Goal: Transaction & Acquisition: Purchase product/service

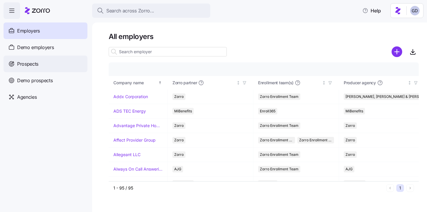
click at [16, 68] on div "Prospects" at bounding box center [46, 64] width 84 height 17
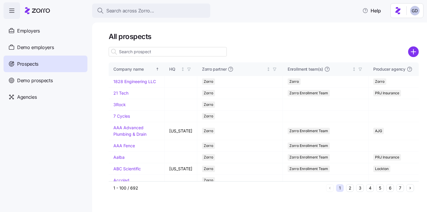
click at [137, 51] on input at bounding box center [168, 51] width 118 height 9
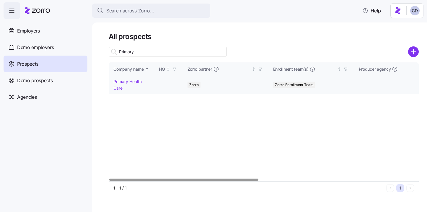
type input "Primary"
click at [119, 81] on link "Primary Health Care" at bounding box center [127, 85] width 28 height 12
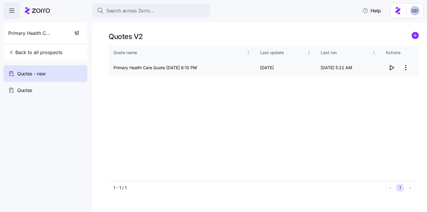
click at [392, 66] on icon "button" at bounding box center [391, 67] width 7 height 7
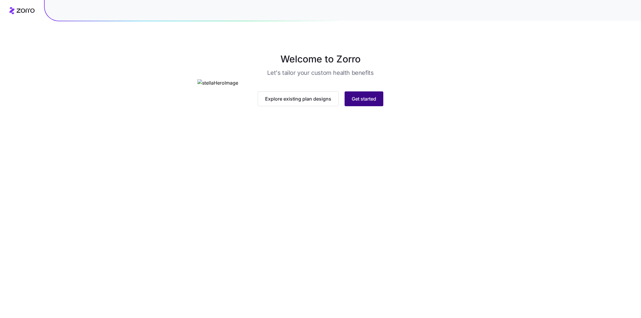
click at [358, 102] on span "Get started" at bounding box center [364, 98] width 25 height 7
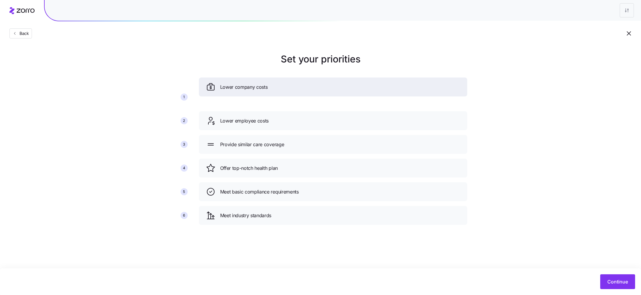
drag, startPoint x: 267, startPoint y: 124, endPoint x: 266, endPoint y: 96, distance: 27.5
click at [266, 91] on span "Lower company costs" at bounding box center [244, 86] width 48 height 7
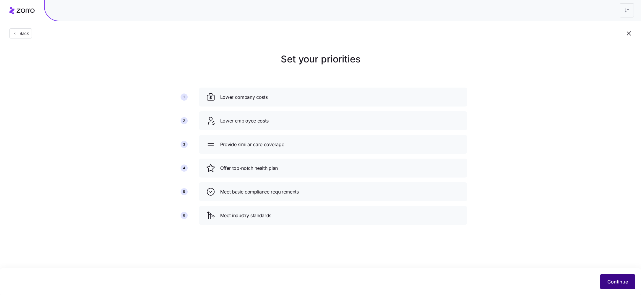
click at [623, 279] on span "Continue" at bounding box center [617, 281] width 21 height 7
click at [618, 278] on button "Continue" at bounding box center [617, 281] width 35 height 15
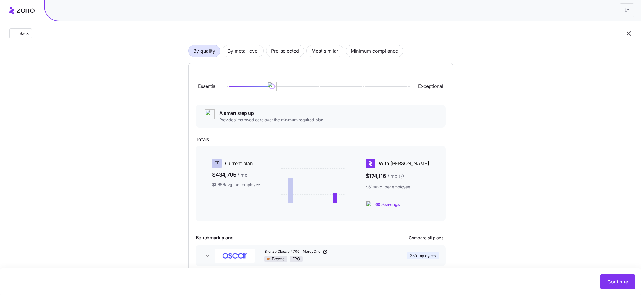
scroll to position [32, 0]
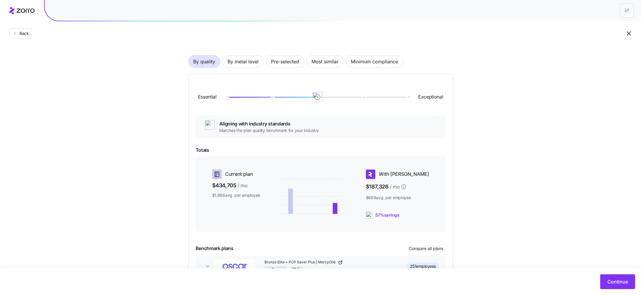
drag, startPoint x: 274, startPoint y: 97, endPoint x: 329, endPoint y: 97, distance: 55.6
click at [329, 97] on div at bounding box center [317, 97] width 181 height 1
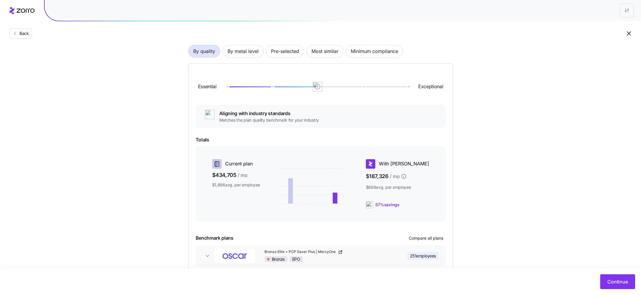
scroll to position [18, 0]
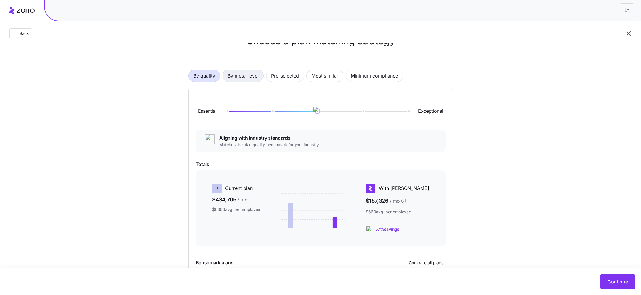
click at [238, 75] on span "By metal level" at bounding box center [243, 76] width 31 height 12
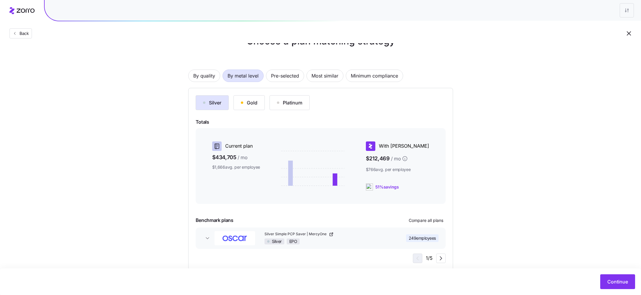
scroll to position [31, 0]
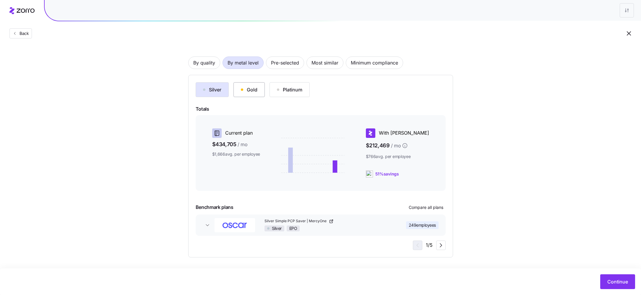
click at [252, 91] on div "Gold" at bounding box center [249, 89] width 17 height 7
click at [209, 93] on div "Silver" at bounding box center [212, 89] width 18 height 7
click at [433, 206] on span "Compare all plans" at bounding box center [426, 207] width 35 height 6
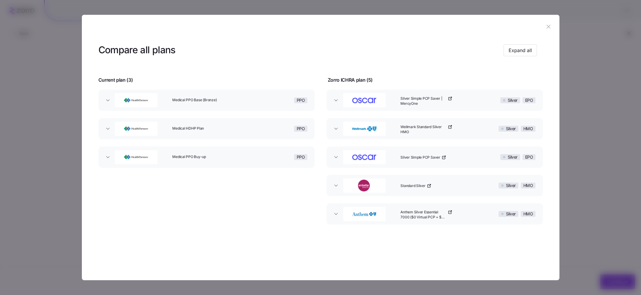
click at [228, 103] on div "Medical PPO Base (Bronze)" at bounding box center [211, 100] width 82 height 19
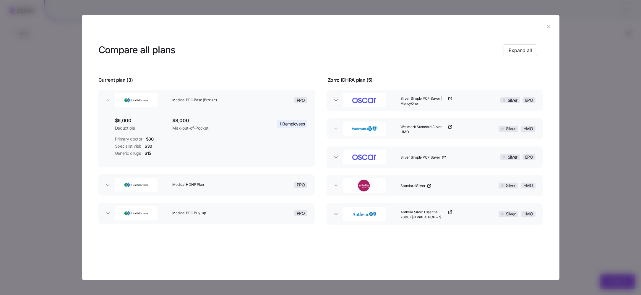
click at [194, 181] on div "Medical HDHP Plan" at bounding box center [211, 184] width 82 height 19
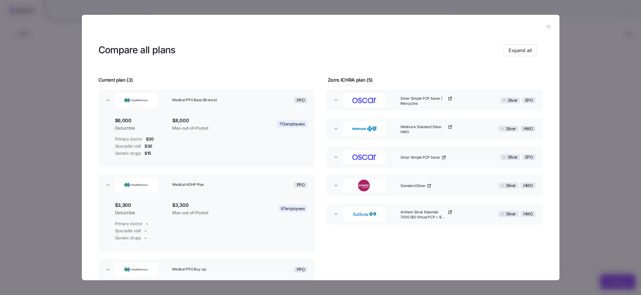
scroll to position [36, 0]
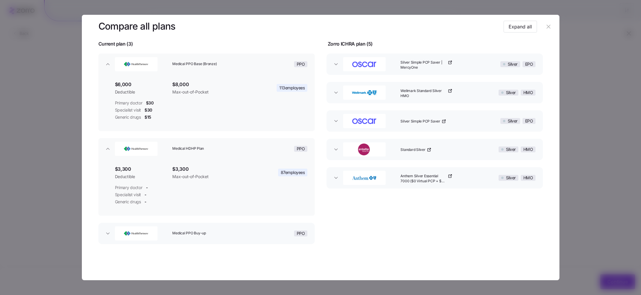
click at [208, 240] on div "Medical PPO Buy-up" at bounding box center [211, 233] width 82 height 19
click at [469, 68] on div "Silver Simple PCP Saver | MercyOne" at bounding box center [439, 64] width 82 height 19
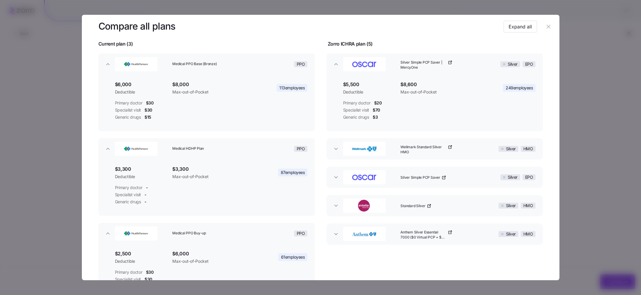
click at [466, 141] on div "Wellmark Standard Silver HMO" at bounding box center [439, 148] width 82 height 19
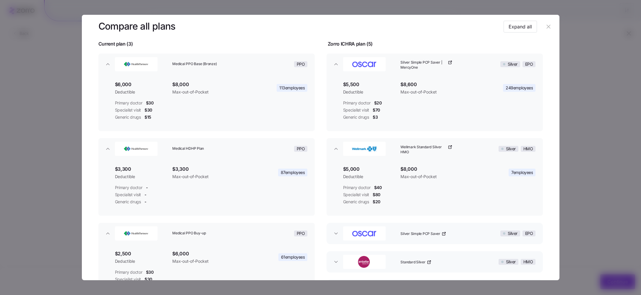
scroll to position [93, 0]
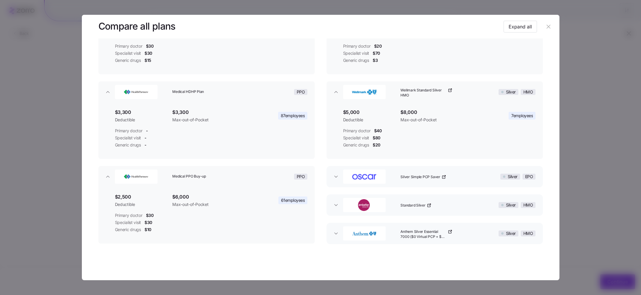
click at [459, 181] on div "Silver Simple PCP Saver" at bounding box center [439, 176] width 82 height 19
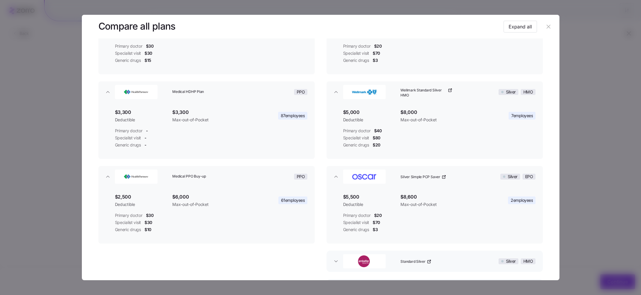
click at [457, 260] on div "Standard Silver" at bounding box center [439, 261] width 82 height 19
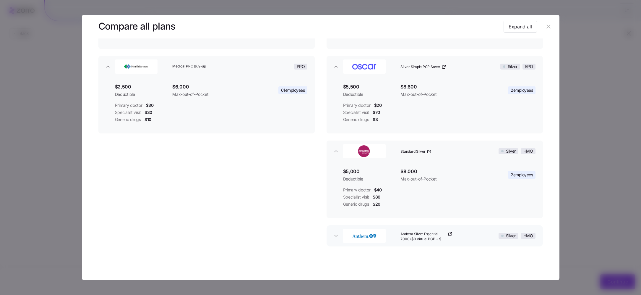
scroll to position [205, 0]
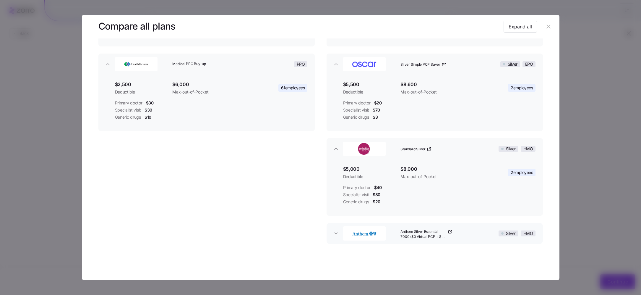
click at [468, 235] on div "Anthem Silver Essential 7000 ($0 Virtual PCP + $0 Select Drugs + Incentives)" at bounding box center [439, 233] width 82 height 19
click at [545, 26] on icon "button" at bounding box center [548, 26] width 7 height 7
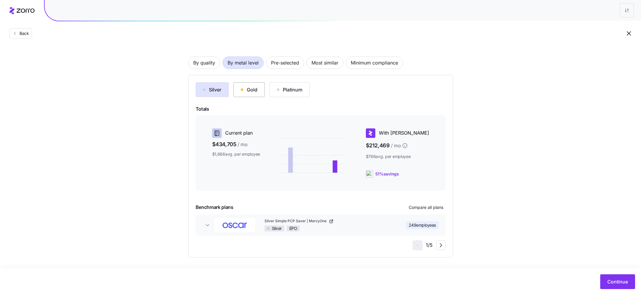
click at [252, 83] on button "Gold" at bounding box center [248, 89] width 31 height 15
click at [366, 229] on div "Gold HMO" at bounding box center [329, 228] width 129 height 6
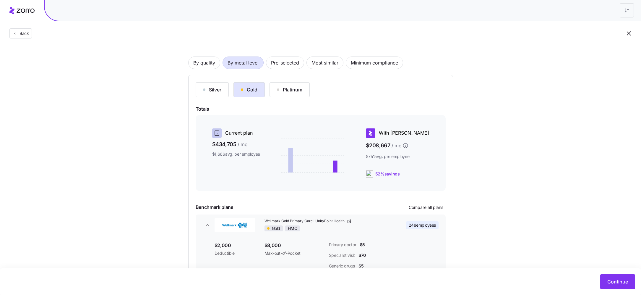
scroll to position [75, 0]
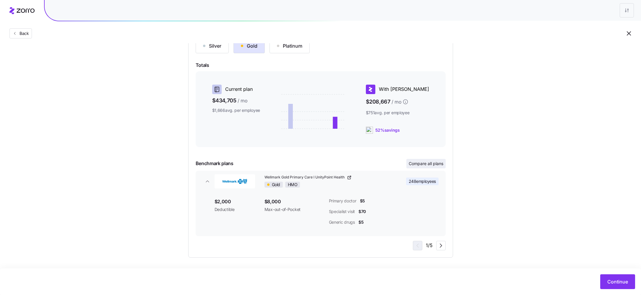
click at [431, 165] on span "Compare all plans" at bounding box center [426, 163] width 35 height 6
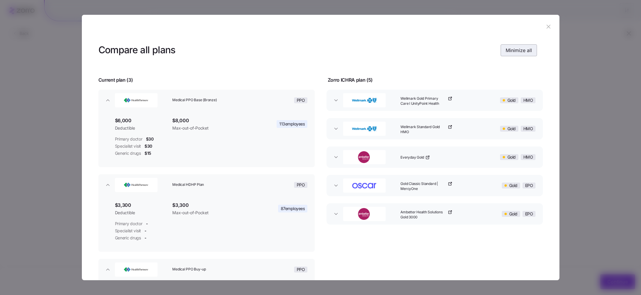
click at [515, 51] on span "Minimize all" at bounding box center [519, 50] width 26 height 7
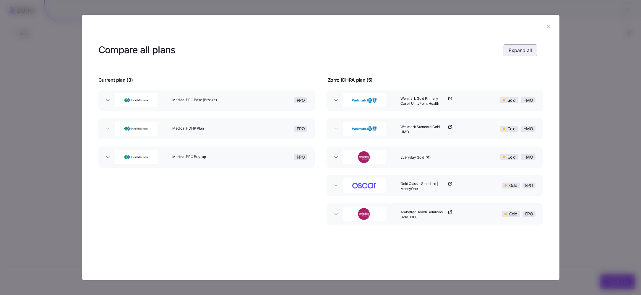
click at [525, 46] on button "Expand all" at bounding box center [520, 50] width 33 height 12
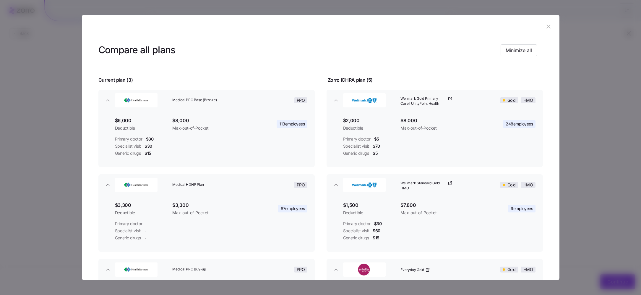
scroll to position [16, 0]
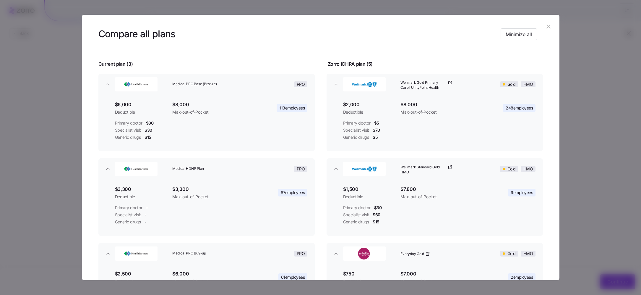
click at [546, 23] on button "button" at bounding box center [548, 26] width 9 height 9
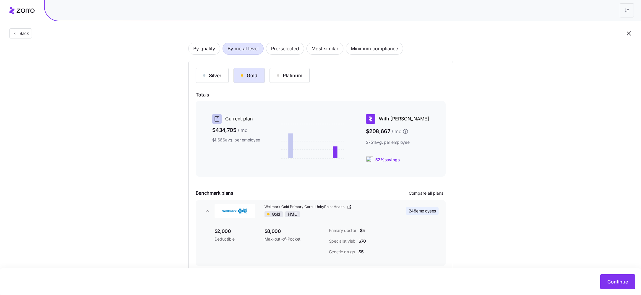
scroll to position [62, 0]
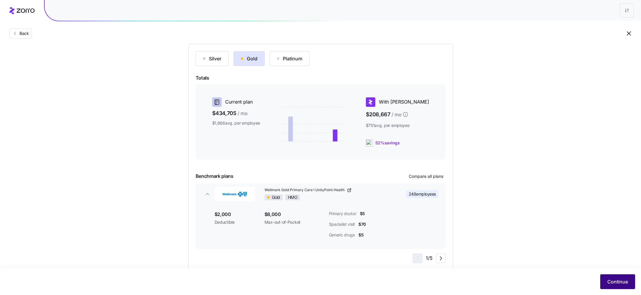
click at [607, 277] on button "Continue" at bounding box center [617, 281] width 35 height 15
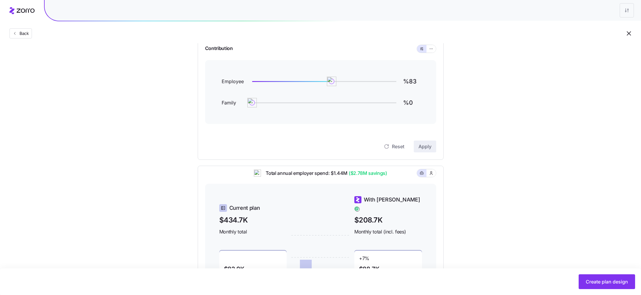
scroll to position [66, 0]
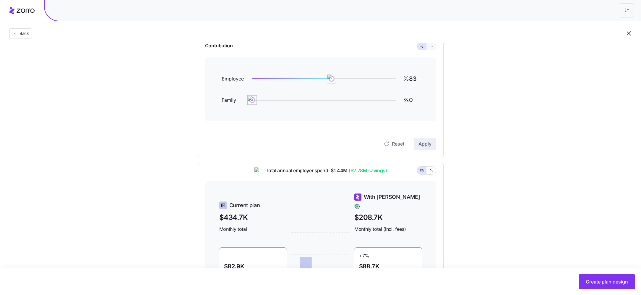
click at [431, 48] on button "button" at bounding box center [431, 46] width 5 height 5
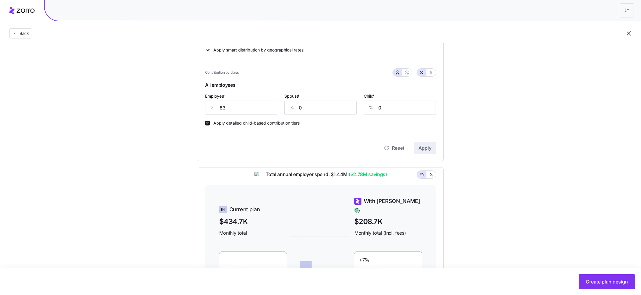
scroll to position [132, 0]
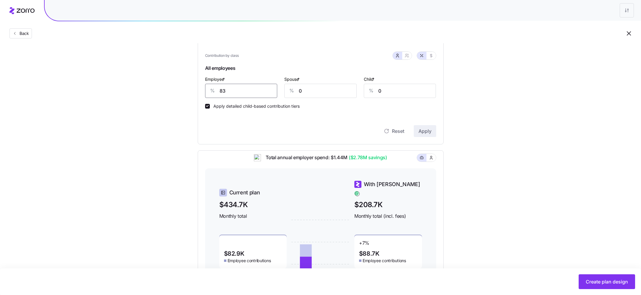
click at [241, 92] on input "83" at bounding box center [241, 91] width 72 height 14
click at [237, 90] on input "83" at bounding box center [241, 91] width 72 height 14
click at [421, 137] on div "Contribution Classes Residential location State Rating area None Apply smart di…" at bounding box center [321, 57] width 246 height 175
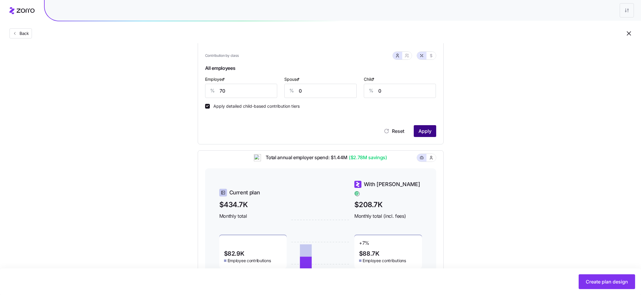
click at [421, 135] on button "Apply" at bounding box center [425, 131] width 22 height 12
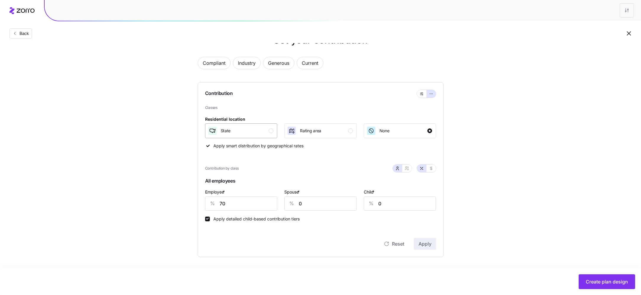
click at [264, 127] on div "State" at bounding box center [241, 130] width 66 height 9
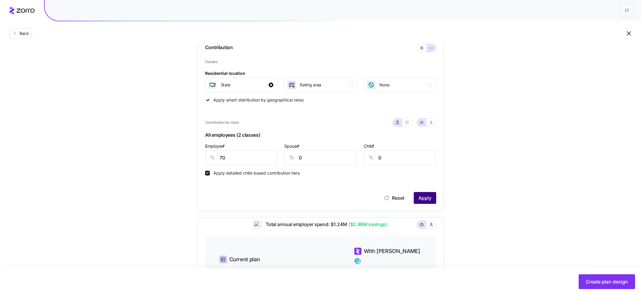
click at [426, 194] on span "Apply" at bounding box center [424, 197] width 13 height 7
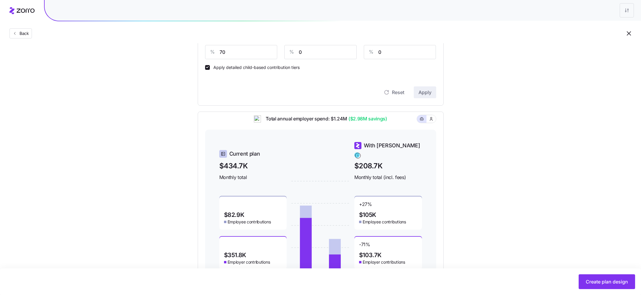
scroll to position [169, 0]
click at [240, 57] on input "70" at bounding box center [241, 53] width 72 height 14
type input "100"
click at [318, 56] on input "0" at bounding box center [320, 53] width 72 height 14
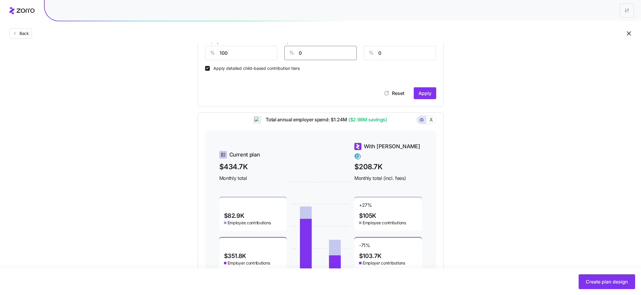
click at [318, 56] on input "0" at bounding box center [320, 53] width 72 height 14
type input "75"
click at [426, 93] on span "Apply" at bounding box center [424, 93] width 13 height 7
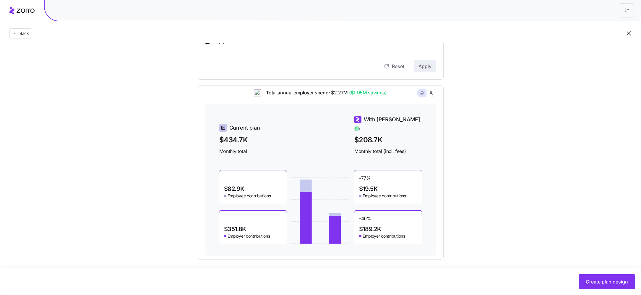
scroll to position [199, 0]
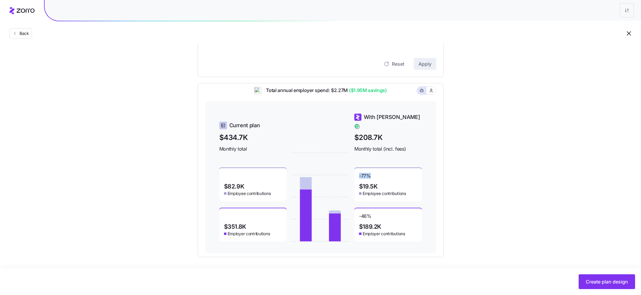
drag, startPoint x: 373, startPoint y: 173, endPoint x: 358, endPoint y: 172, distance: 14.8
click at [358, 172] on div "-77 % $19.5K Employee contributions" at bounding box center [388, 184] width 68 height 33
click at [386, 178] on div "-77 % $19.5K Employee contributions" at bounding box center [388, 184] width 68 height 33
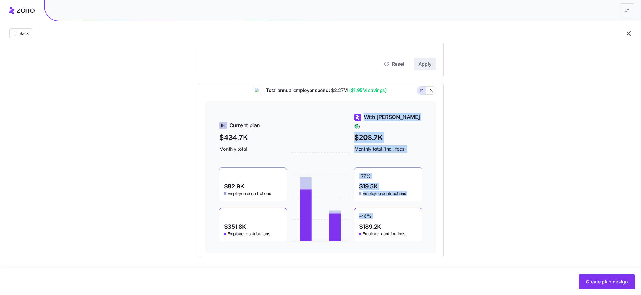
drag, startPoint x: 380, startPoint y: 212, endPoint x: 344, endPoint y: 212, distance: 35.5
click at [344, 212] on div "Current plan $434.7K Monthly total $82.9K Employee contributions $351.8K Employ…" at bounding box center [320, 177] width 203 height 128
click at [389, 213] on div "-46 % $189.2K Employer contributions" at bounding box center [388, 224] width 68 height 33
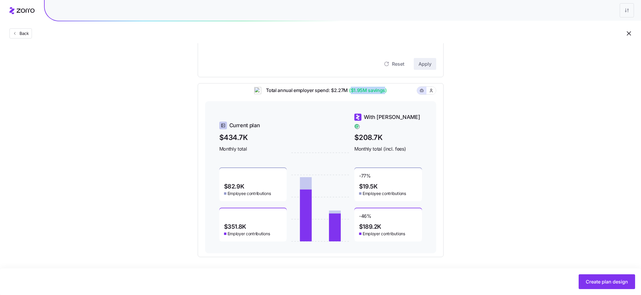
drag, startPoint x: 351, startPoint y: 94, endPoint x: 384, endPoint y: 95, distance: 32.8
click at [384, 94] on span "($1.95M savings)" at bounding box center [367, 90] width 39 height 7
drag, startPoint x: 314, startPoint y: 95, endPoint x: 277, endPoint y: 95, distance: 36.6
click at [277, 94] on span "Total annual employer spend: $2.27M ($1.95M savings)" at bounding box center [324, 90] width 126 height 7
click at [465, 143] on div "Set your contribution Compliant Industry Generous Current Contribution Classes …" at bounding box center [320, 54] width 293 height 403
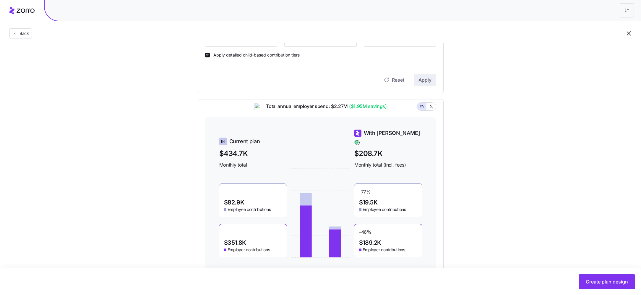
scroll to position [190, 0]
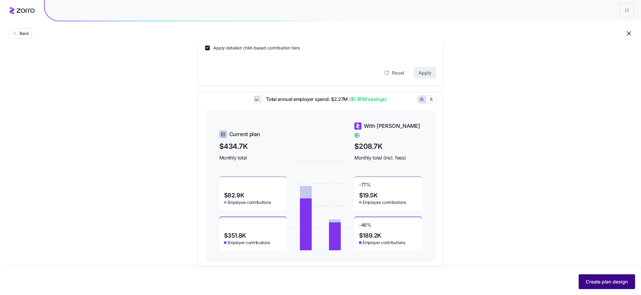
click at [606, 278] on span "Create plan design" at bounding box center [607, 281] width 42 height 7
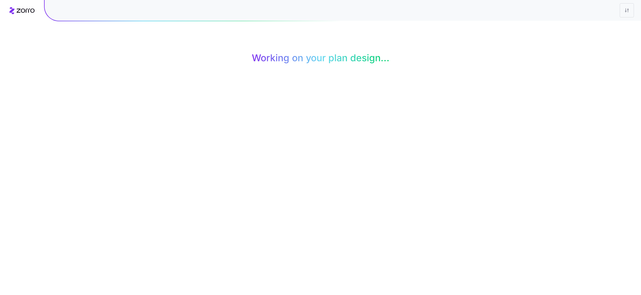
scroll to position [0, 0]
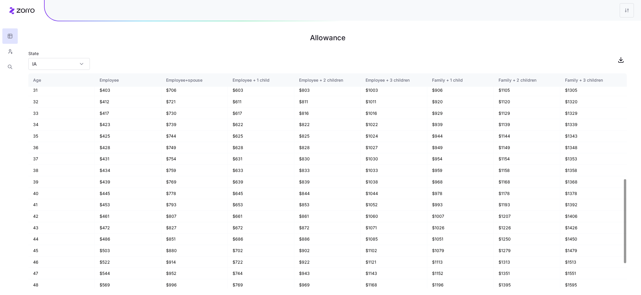
scroll to position [332, 0]
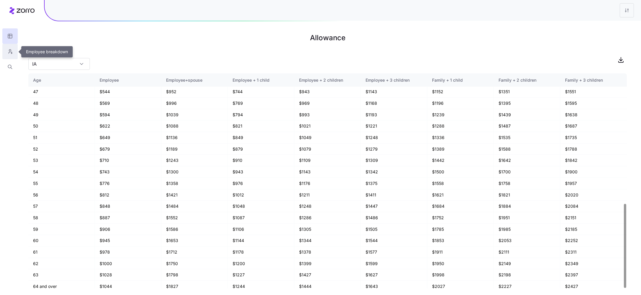
click at [15, 52] on button "button" at bounding box center [9, 51] width 15 height 15
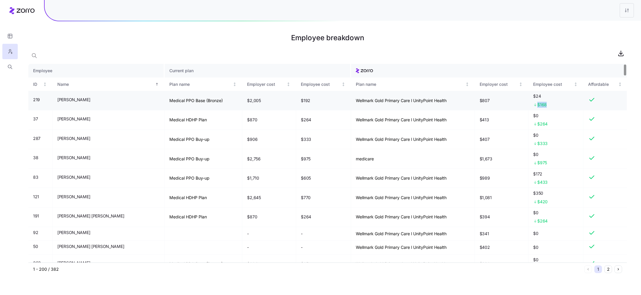
drag, startPoint x: 547, startPoint y: 104, endPoint x: 524, endPoint y: 104, distance: 23.6
click at [524, 104] on tr "219 Abiel Machar Medical PPO Base (Bronze) $2,005 $192 Wellmark Gold Primary Ca…" at bounding box center [327, 101] width 598 height 20
click at [564, 103] on div "$168" at bounding box center [555, 105] width 45 height 6
click at [10, 67] on icon "button" at bounding box center [9, 67] width 5 height 6
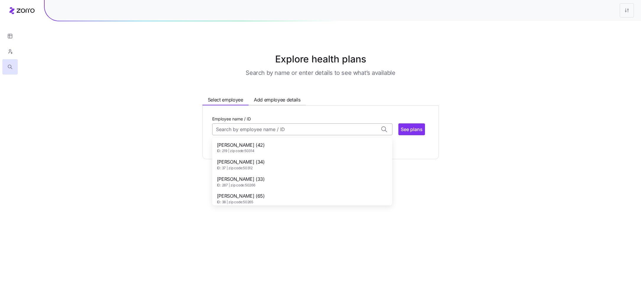
click at [265, 125] on input "Employee name / ID" at bounding box center [302, 129] width 180 height 12
click at [255, 149] on span "ID: 219 | zip code: 50314" at bounding box center [241, 150] width 48 height 5
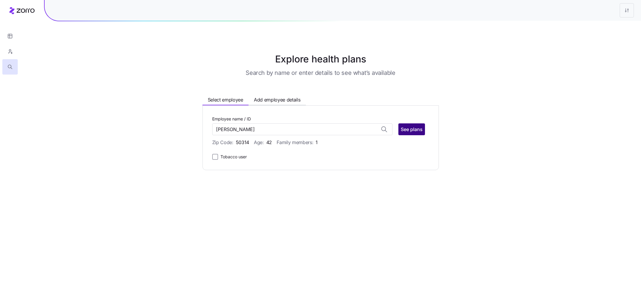
click at [416, 129] on span "See plans" at bounding box center [412, 129] width 22 height 7
type input "Abiel Machar (ID: 219)"
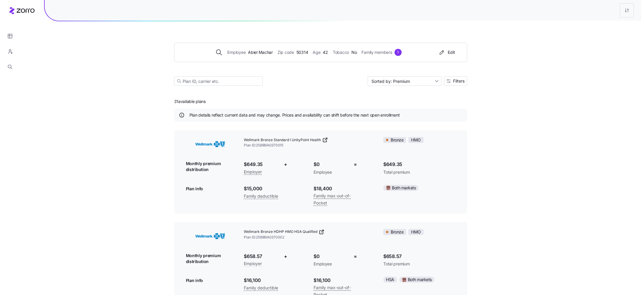
drag, startPoint x: 210, startPoint y: 100, endPoint x: 124, endPoint y: 100, distance: 86.0
click at [124, 100] on div "Employee Abiel Machar Zip code 50314 Age 42 Tobacco No Family members 1 Edit So…" at bounding box center [320, 290] width 641 height 580
click at [462, 82] on span "Filters" at bounding box center [459, 81] width 12 height 4
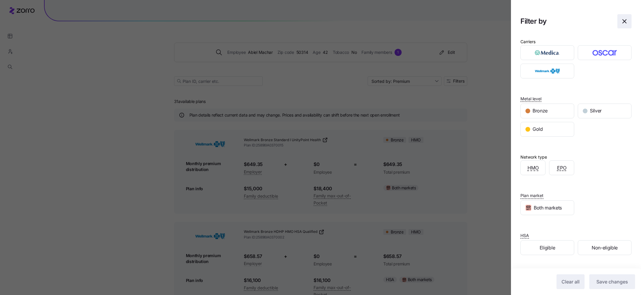
click at [627, 18] on icon "button" at bounding box center [624, 21] width 7 height 7
